Goal: Task Accomplishment & Management: Manage account settings

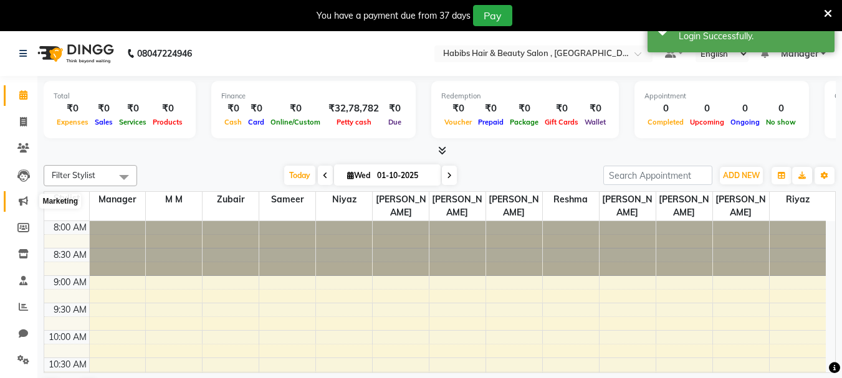
click at [14, 204] on span at bounding box center [23, 201] width 22 height 14
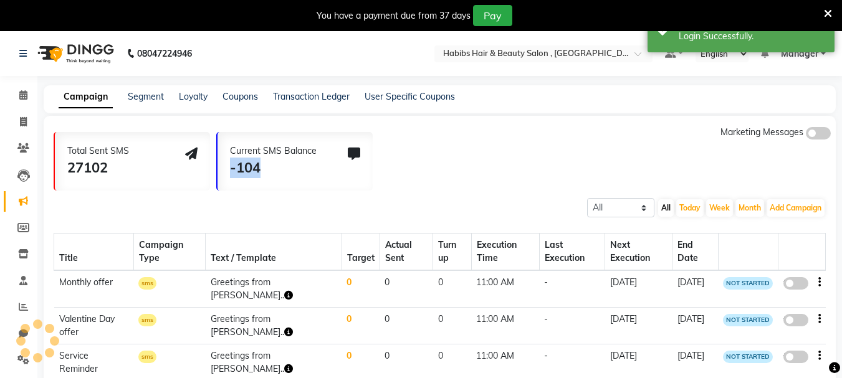
drag, startPoint x: 300, startPoint y: 171, endPoint x: 213, endPoint y: 162, distance: 87.8
click at [213, 162] on div "Total Sent SMS 27102 Current SMS Balance -104 Marketing Messages" at bounding box center [445, 158] width 782 height 65
click at [291, 173] on div "-104" at bounding box center [273, 168] width 87 height 21
click at [24, 334] on icon at bounding box center [23, 333] width 9 height 9
select select "100"
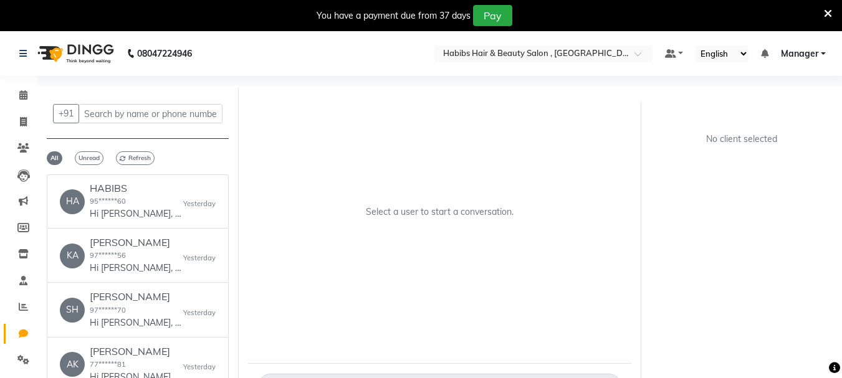
click at [800, 60] on ul "Default Panel My Panel English ENGLISH Español العربية मराठी हिंदी ગુજરાતી தமிழ…" at bounding box center [745, 54] width 173 height 17
click at [798, 54] on span "Manager" at bounding box center [799, 53] width 37 height 13
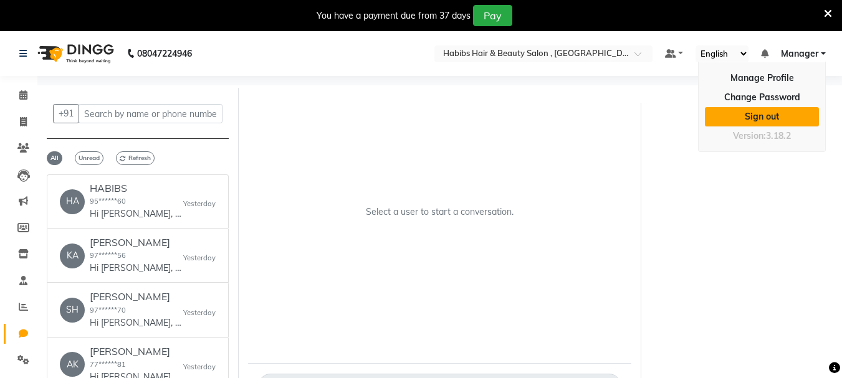
click at [789, 121] on link "Sign out" at bounding box center [762, 116] width 114 height 19
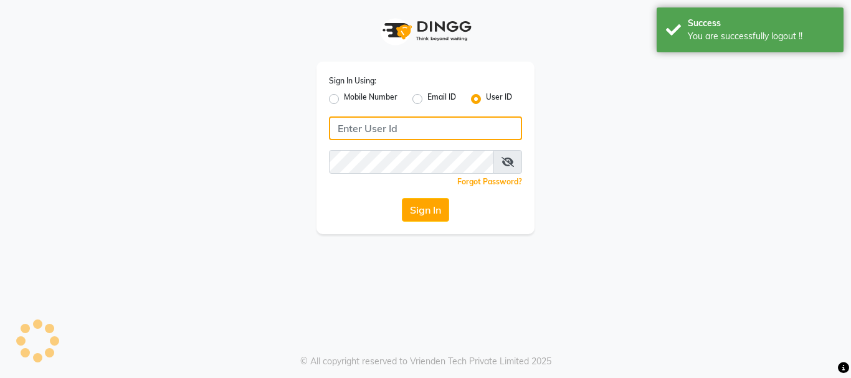
type input "9552660660"
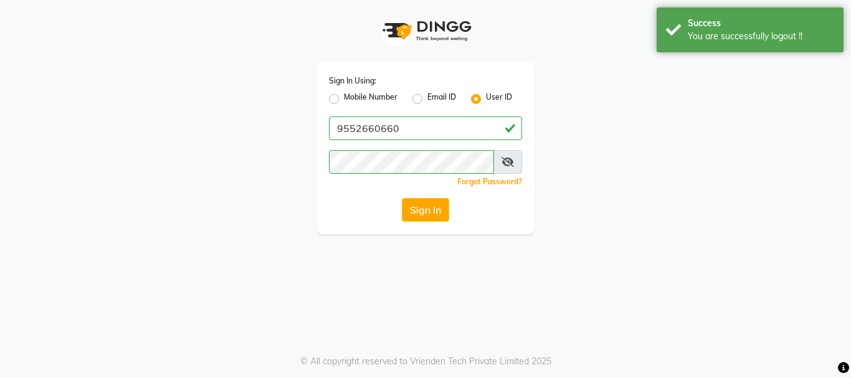
click at [344, 98] on label "Mobile Number" at bounding box center [371, 99] width 54 height 15
click at [344, 98] on input "Mobile Number" at bounding box center [348, 96] width 8 height 8
radio input "true"
radio input "false"
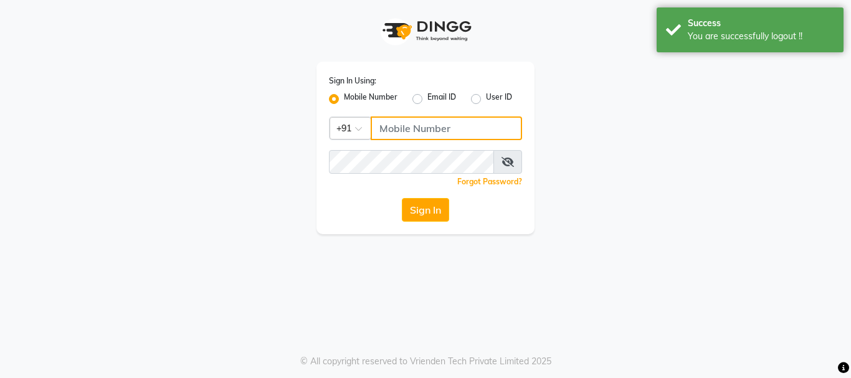
click at [410, 138] on input "Username" at bounding box center [446, 129] width 151 height 24
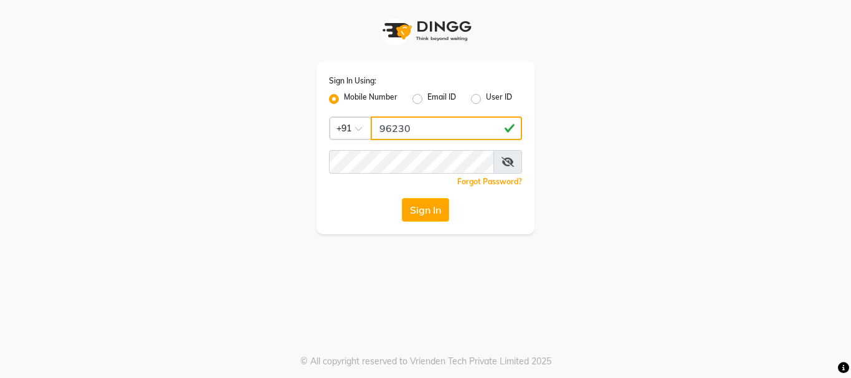
type input "9623066066"
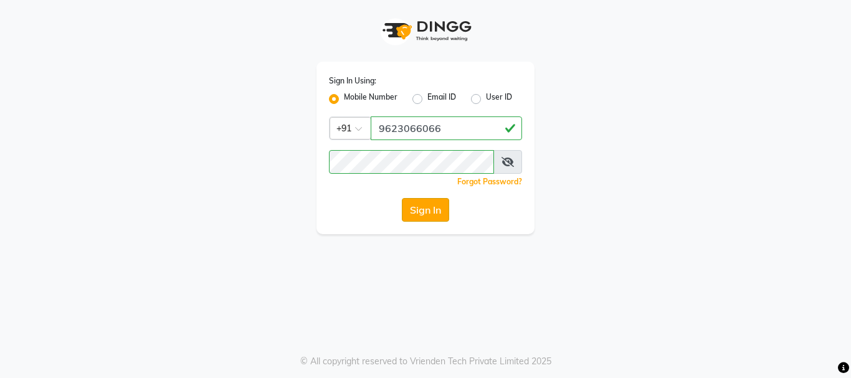
click at [403, 214] on button "Sign In" at bounding box center [425, 210] width 47 height 24
